Goal: Task Accomplishment & Management: Manage account settings

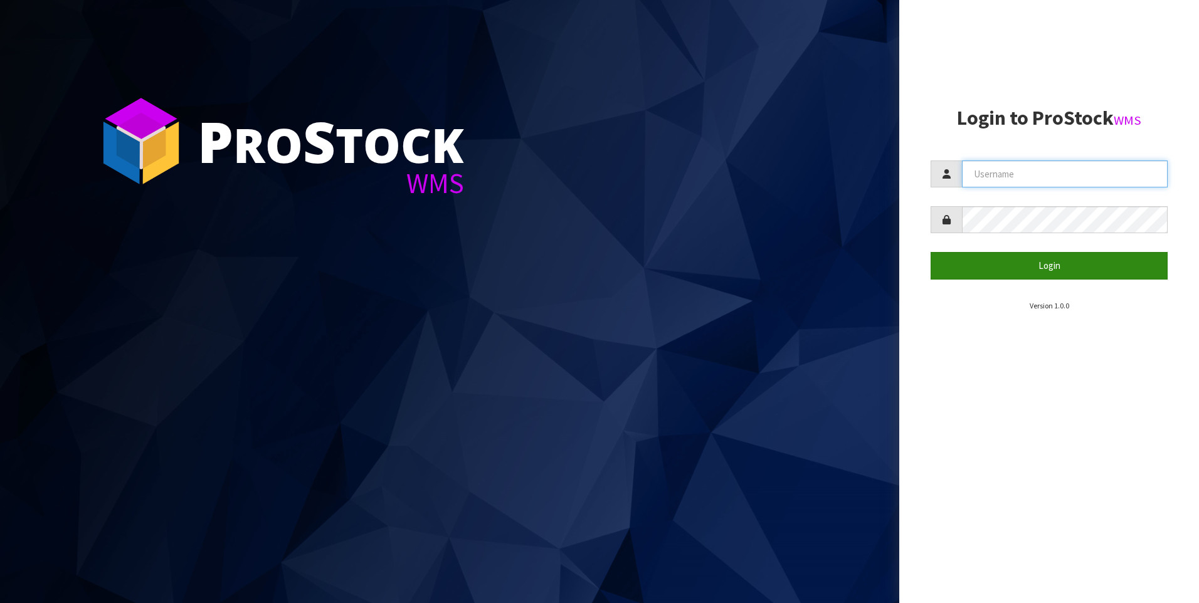
type input "COATES"
click at [965, 270] on button "Login" at bounding box center [1049, 265] width 237 height 27
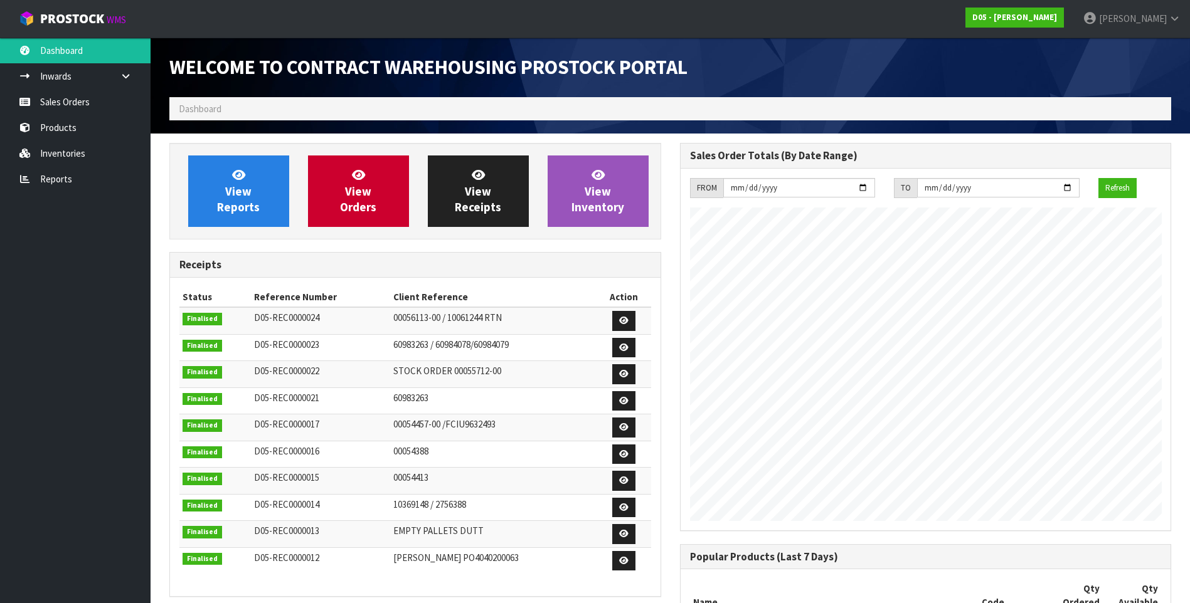
scroll to position [655, 510]
click at [97, 104] on link "Sales Orders" at bounding box center [75, 102] width 151 height 26
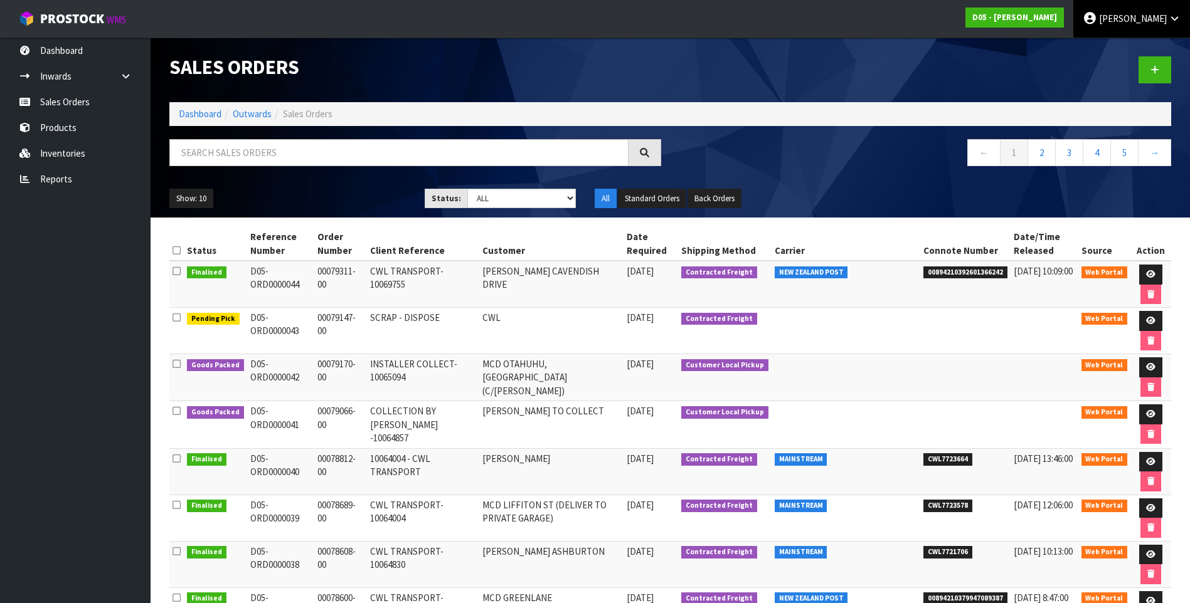
click at [1123, 16] on span "DUTT-COATES" at bounding box center [1133, 19] width 68 height 12
click at [1117, 49] on link "Logout" at bounding box center [1139, 49] width 99 height 17
